Goal: Transaction & Acquisition: Purchase product/service

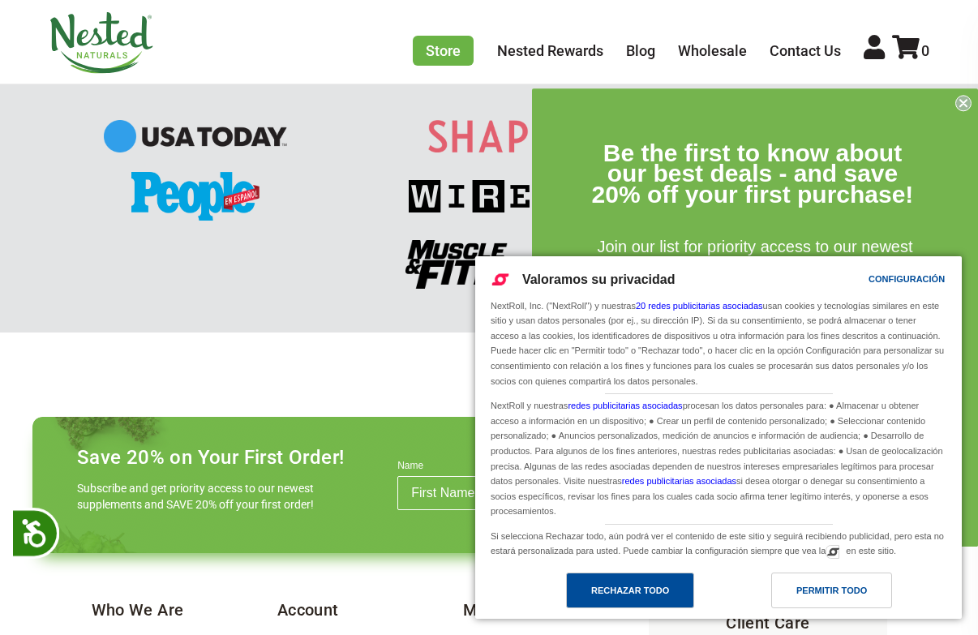
click at [629, 589] on div "Rechazar todo" at bounding box center [630, 590] width 78 height 18
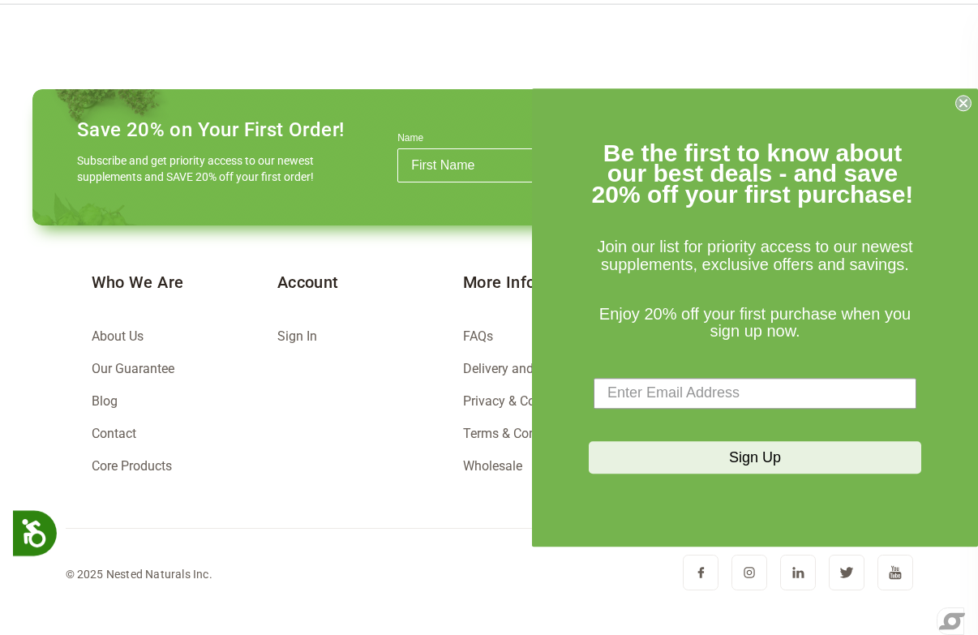
click at [965, 105] on icon "Close dialog" at bounding box center [963, 103] width 6 height 6
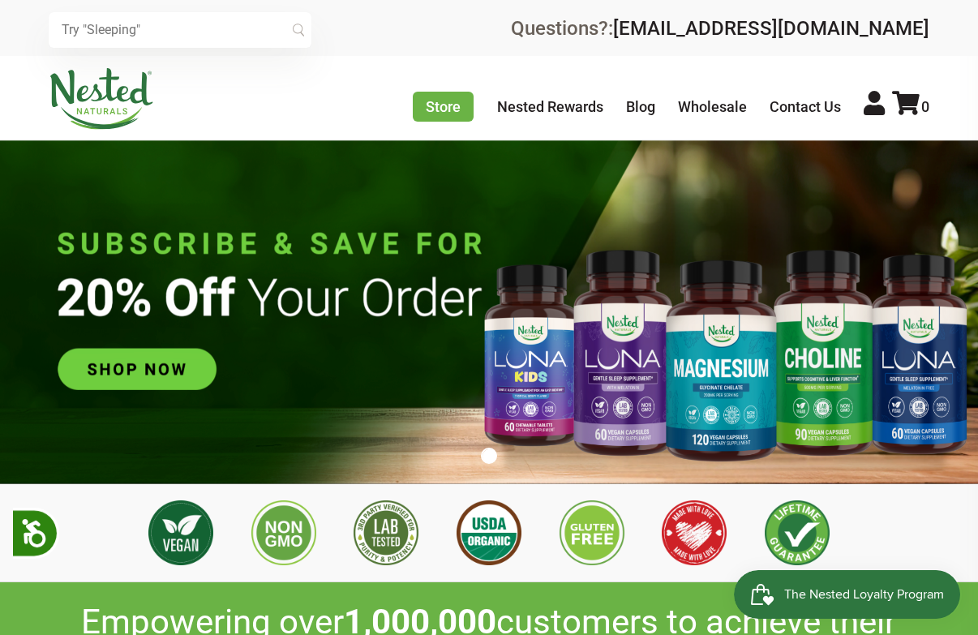
scroll to position [0, 826]
click at [160, 366] on img at bounding box center [489, 311] width 978 height 343
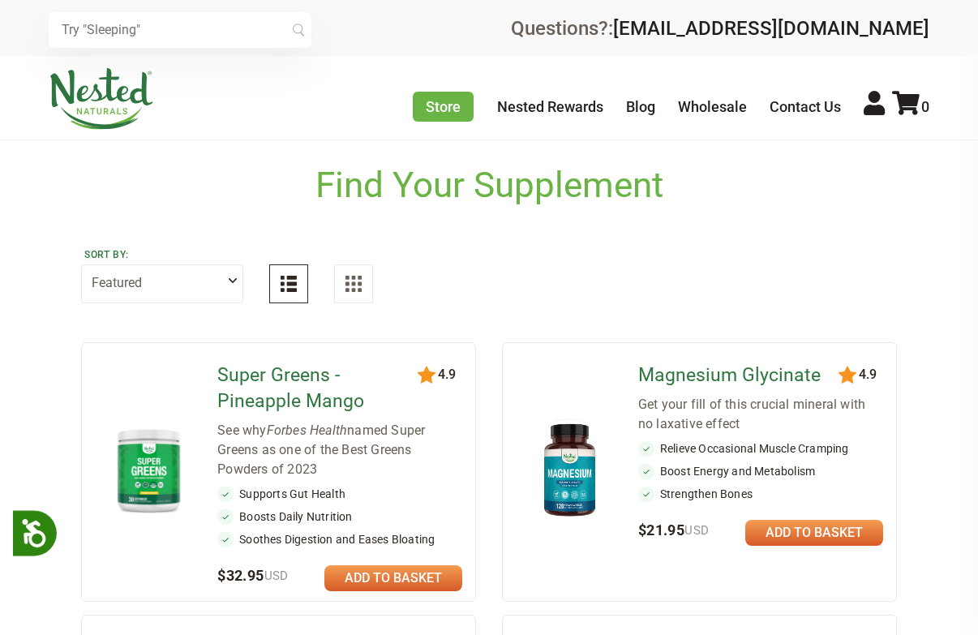
click at [437, 576] on link at bounding box center [393, 578] width 138 height 26
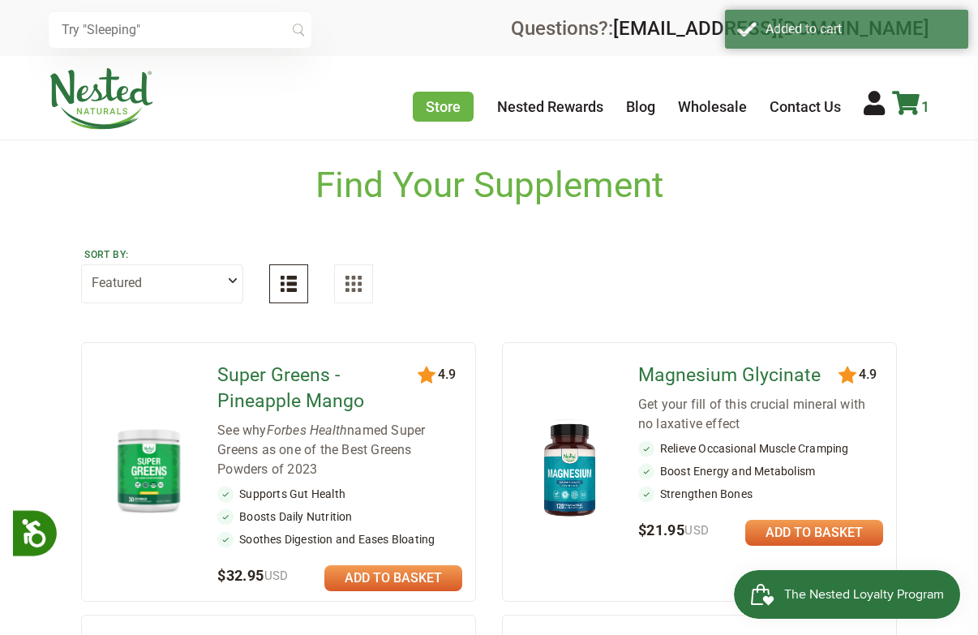
click at [913, 102] on icon at bounding box center [906, 103] width 28 height 24
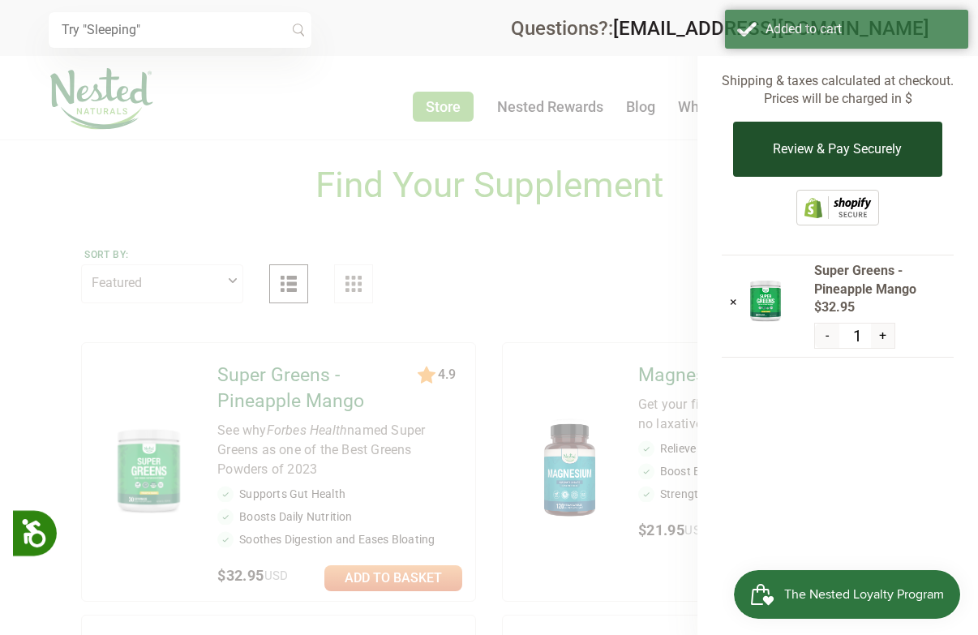
click at [826, 147] on button "Review & Pay Securely" at bounding box center [837, 149] width 208 height 55
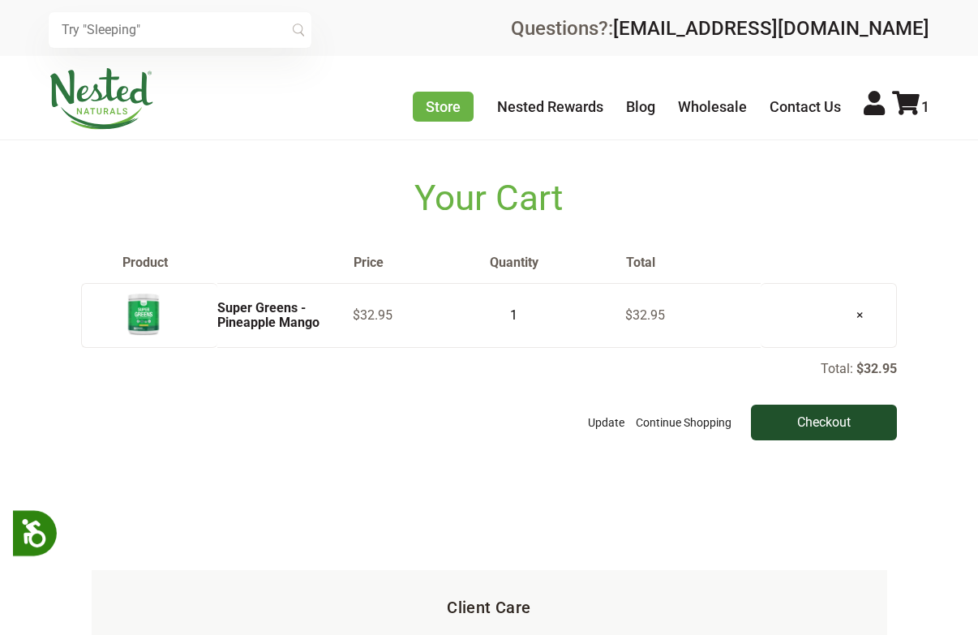
click at [828, 428] on input "Checkout" at bounding box center [824, 423] width 146 height 36
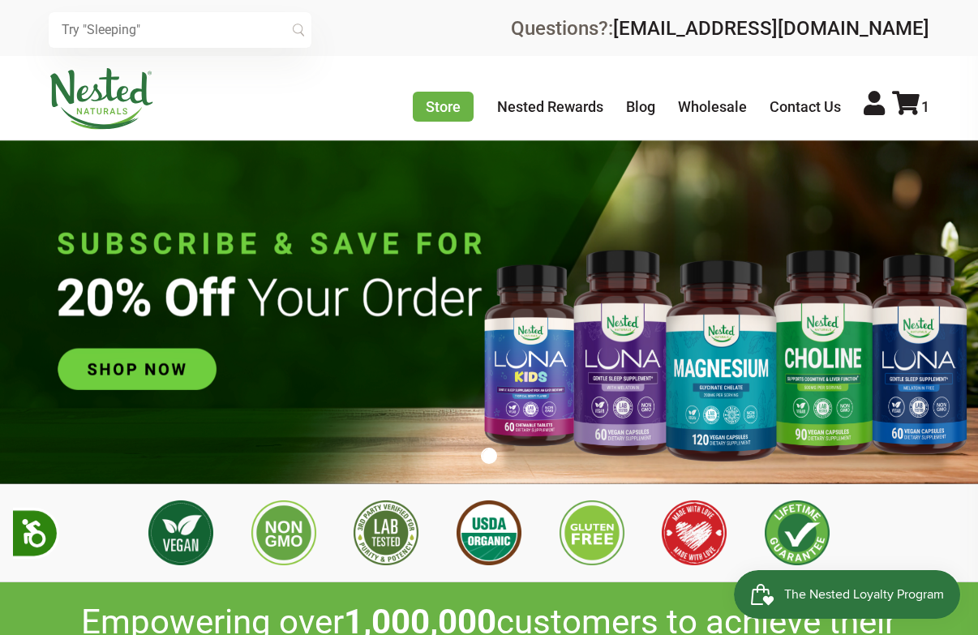
scroll to position [0, 4682]
click at [903, 107] on icon at bounding box center [906, 103] width 28 height 24
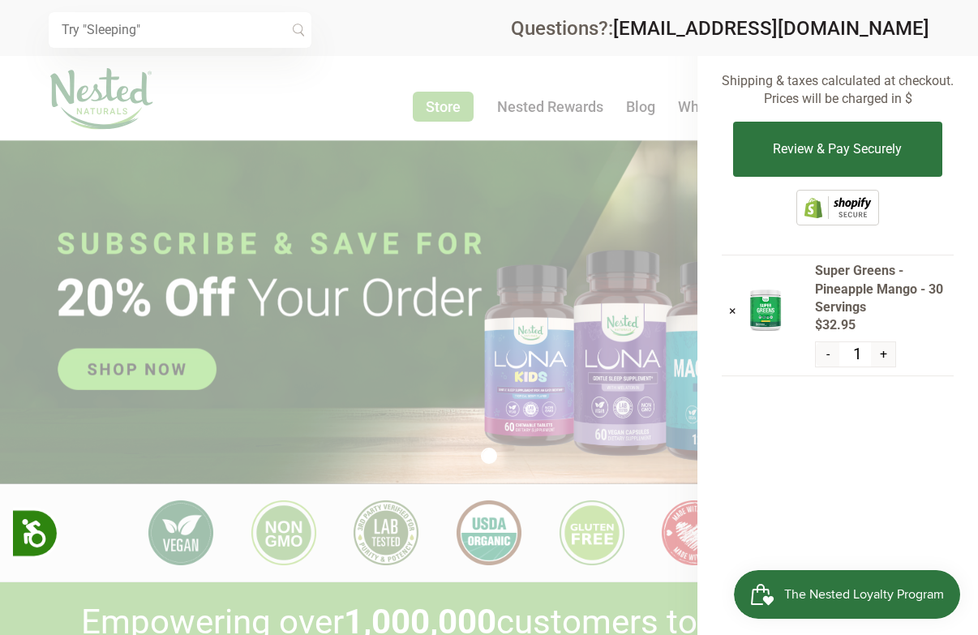
drag, startPoint x: 781, startPoint y: 126, endPoint x: 772, endPoint y: 117, distance: 13.8
click at [782, 126] on button "Review & Pay Securely" at bounding box center [837, 149] width 208 height 55
